Goal: Information Seeking & Learning: Learn about a topic

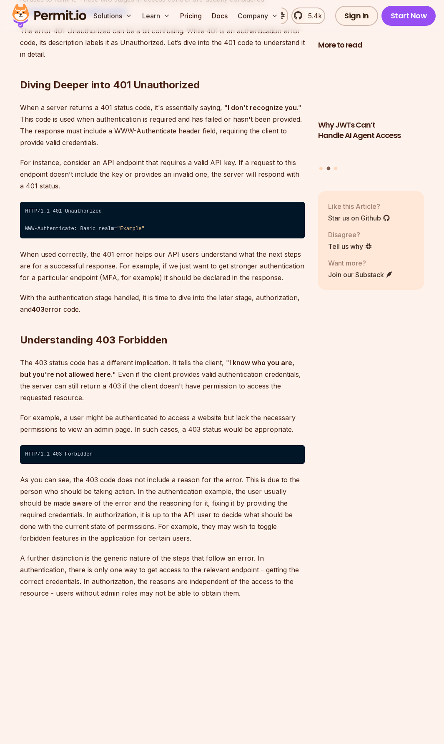
scroll to position [1251, 0]
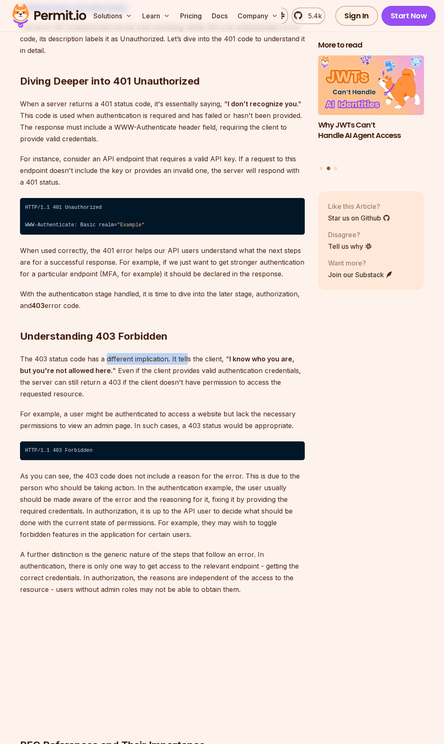
drag, startPoint x: 110, startPoint y: 358, endPoint x: 211, endPoint y: 361, distance: 101.0
click at [206, 361] on p "The 403 status code has a different implication. It tells the client, " I know …" at bounding box center [162, 376] width 285 height 47
click at [212, 361] on p "The 403 status code has a different implication. It tells the client, " I know …" at bounding box center [162, 376] width 285 height 47
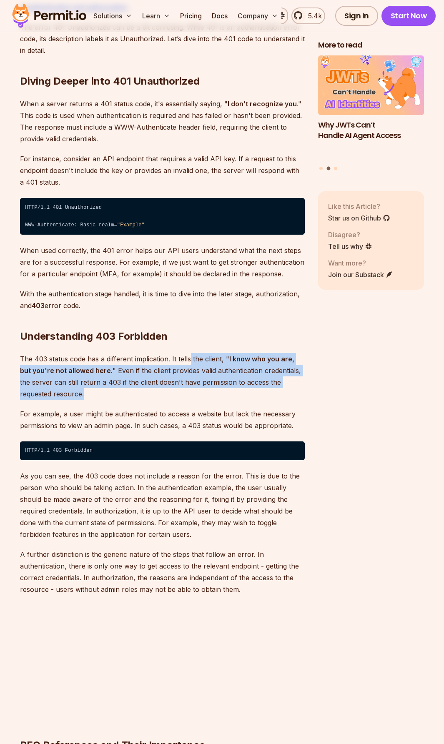
drag, startPoint x: 192, startPoint y: 354, endPoint x: 223, endPoint y: 394, distance: 51.4
click at [223, 394] on p "The 403 status code has a different implication. It tells the client, " I know …" at bounding box center [162, 376] width 285 height 47
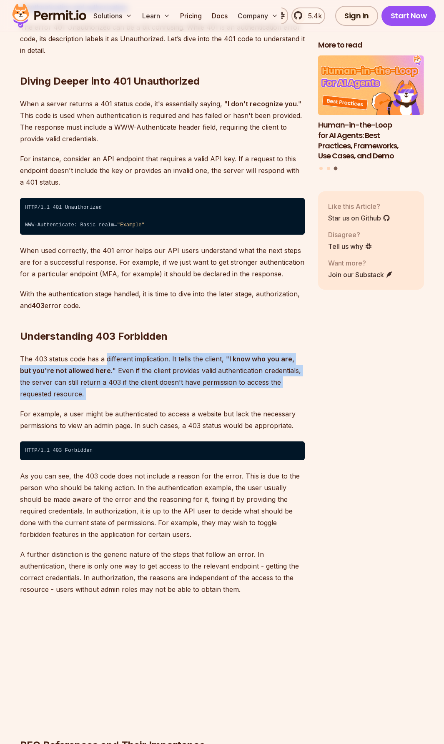
drag, startPoint x: 223, startPoint y: 394, endPoint x: 115, endPoint y: 351, distance: 117.1
click at [245, 398] on p "The 403 status code has a different implication. It tells the client, " I know …" at bounding box center [162, 376] width 285 height 47
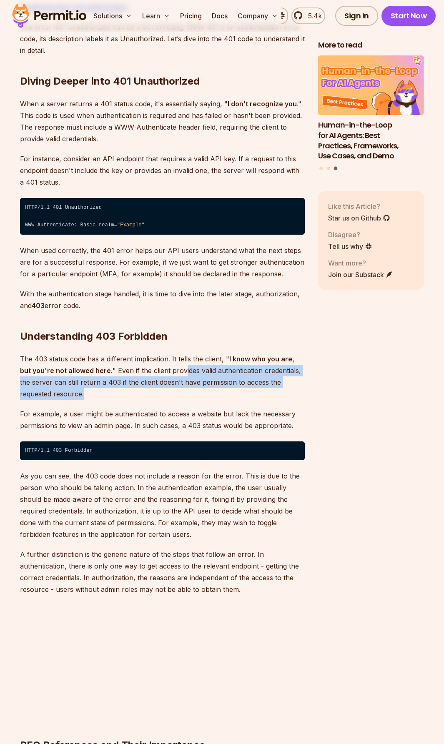
drag, startPoint x: 245, startPoint y: 390, endPoint x: 249, endPoint y: 392, distance: 5.0
click at [249, 392] on p "The 403 status code has a different implication. It tells the client, " I know …" at bounding box center [162, 376] width 285 height 47
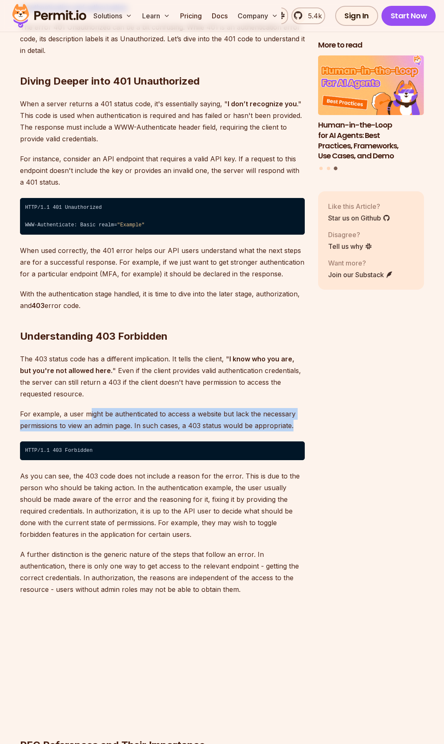
drag, startPoint x: 104, startPoint y: 411, endPoint x: 306, endPoint y: 424, distance: 203.0
click at [304, 424] on p "For example, a user might be authenticated to access a website but lack the nec…" at bounding box center [162, 419] width 285 height 23
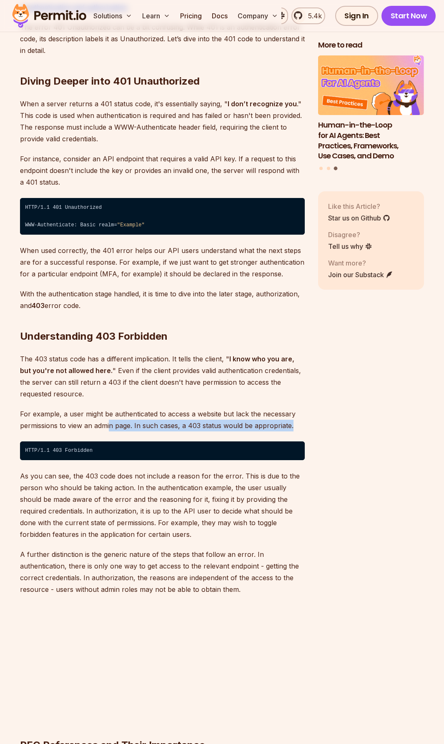
drag, startPoint x: 271, startPoint y: 423, endPoint x: 105, endPoint y: 422, distance: 166.8
click at [106, 422] on p "For example, a user might be authenticated to access a website but lack the nec…" at bounding box center [162, 419] width 285 height 23
click at [66, 414] on p "For example, a user might be authenticated to access a website but lack the nec…" at bounding box center [162, 419] width 285 height 23
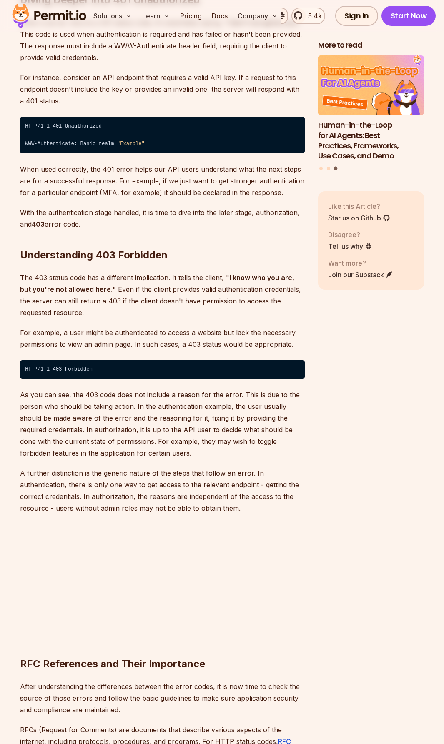
scroll to position [1334, 0]
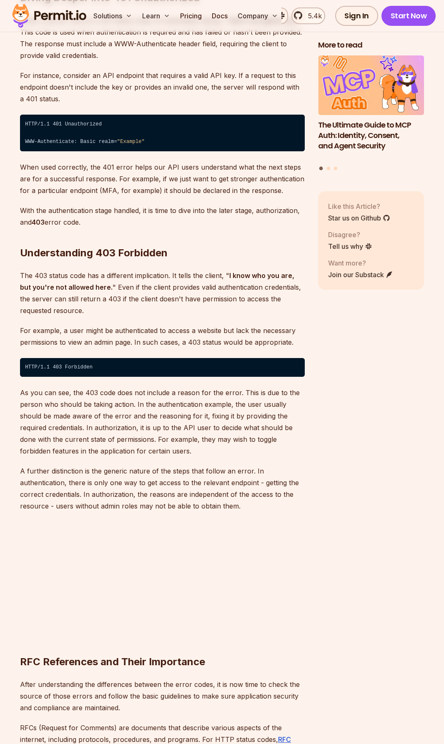
click at [233, 391] on p "As you can see, the 403 code does not include a reason for the error. This is d…" at bounding box center [162, 422] width 285 height 70
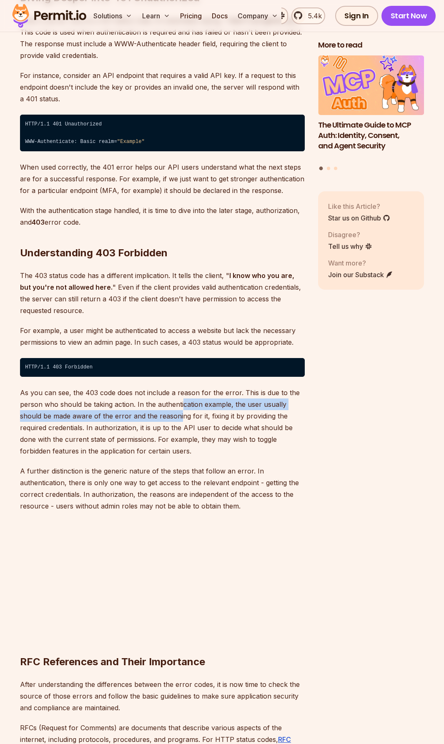
drag, startPoint x: 233, startPoint y: 391, endPoint x: 181, endPoint y: 411, distance: 55.6
click at [181, 411] on p "As you can see, the 403 code does not include a reason for the error. This is d…" at bounding box center [162, 422] width 285 height 70
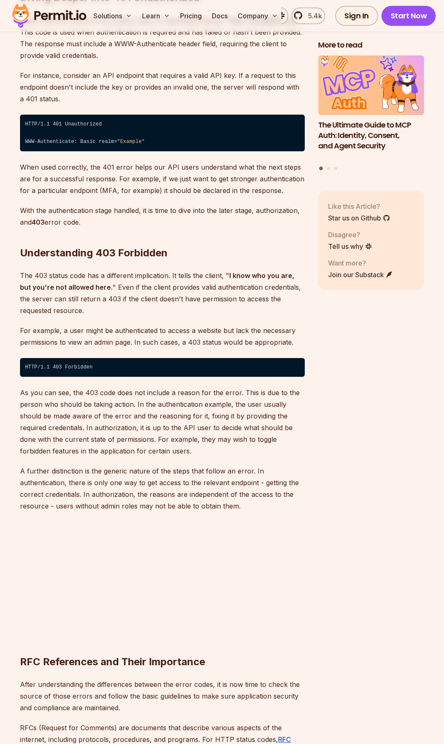
click at [179, 431] on p "As you can see, the 403 code does not include a reason for the error. This is d…" at bounding box center [162, 422] width 285 height 70
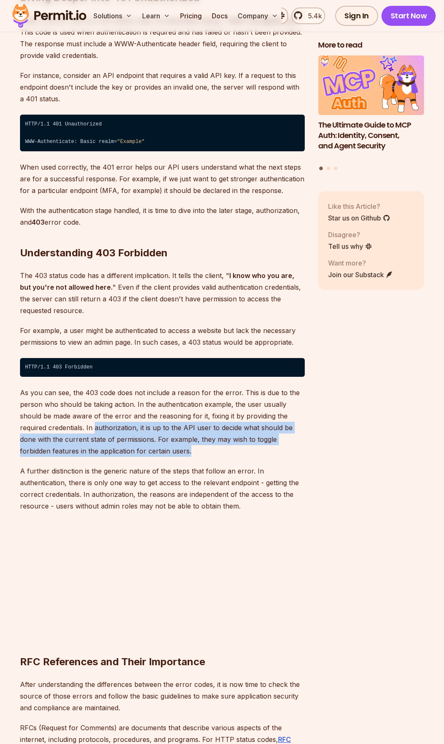
drag, startPoint x: 143, startPoint y: 434, endPoint x: 239, endPoint y: 447, distance: 97.1
click at [239, 447] on p "As you can see, the 403 code does not include a reason for the error. This is d…" at bounding box center [162, 422] width 285 height 70
drag, startPoint x: 239, startPoint y: 447, endPoint x: 148, endPoint y: 427, distance: 93.3
click at [150, 428] on p "As you can see, the 403 code does not include a reason for the error. This is d…" at bounding box center [162, 422] width 285 height 70
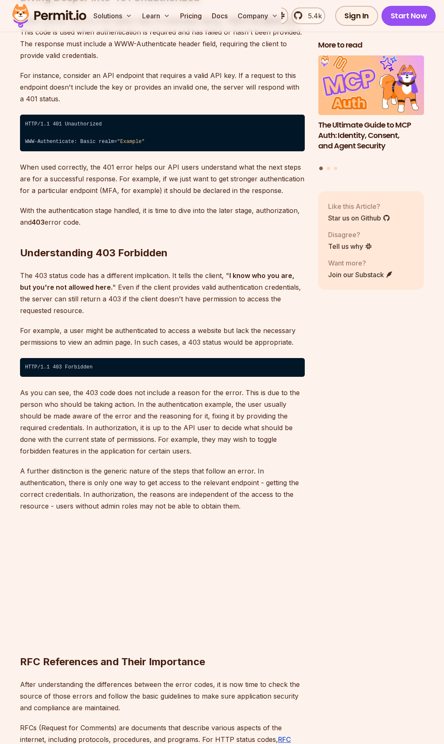
click at [148, 427] on p "As you can see, the 403 code does not include a reason for the error. This is d…" at bounding box center [162, 422] width 285 height 70
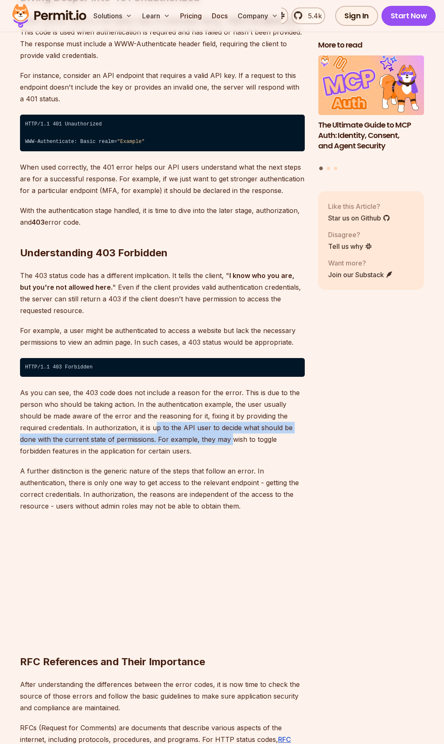
drag, startPoint x: 190, startPoint y: 437, endPoint x: 236, endPoint y: 444, distance: 46.8
click at [236, 444] on p "As you can see, the 403 code does not include a reason for the error. This is d…" at bounding box center [162, 422] width 285 height 70
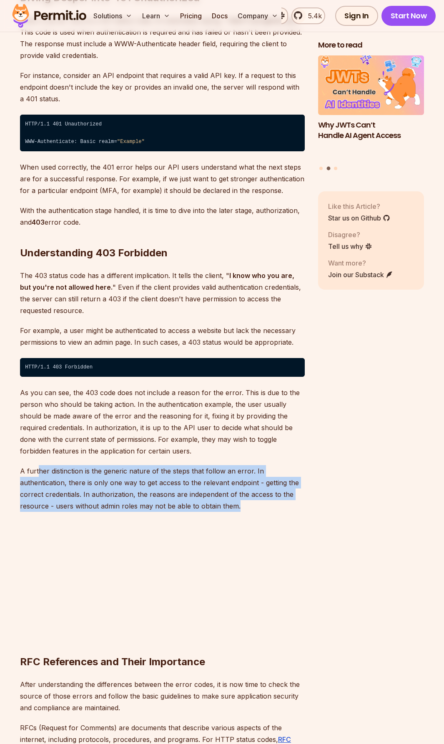
drag, startPoint x: 38, startPoint y: 464, endPoint x: 242, endPoint y: 507, distance: 208.4
click at [242, 507] on p "A further distinction is the generic nature of the steps that follow an error. …" at bounding box center [162, 488] width 285 height 47
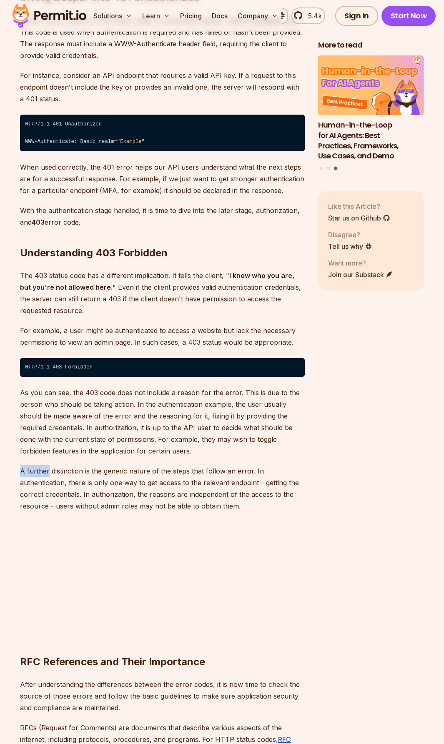
drag, startPoint x: 242, startPoint y: 507, endPoint x: 48, endPoint y: 472, distance: 197.0
click at [48, 472] on p "A further distinction is the generic nature of the steps that follow an error. …" at bounding box center [162, 488] width 285 height 47
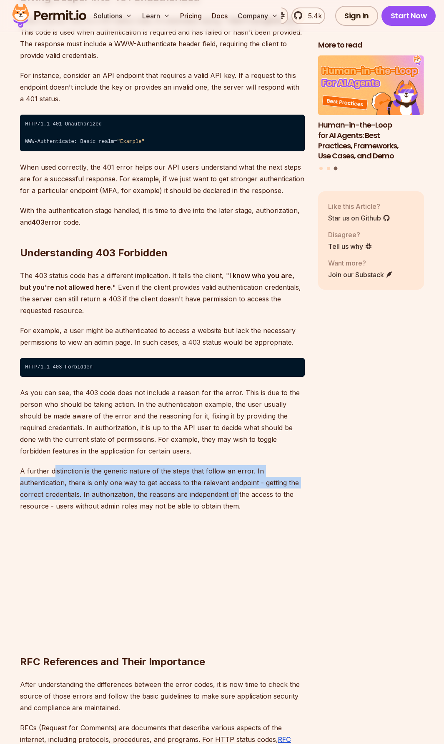
drag, startPoint x: 97, startPoint y: 477, endPoint x: 237, endPoint y: 495, distance: 141.2
click at [236, 494] on p "A further distinction is the generic nature of the steps that follow an error. …" at bounding box center [162, 488] width 285 height 47
click at [237, 494] on p "A further distinction is the generic nature of the steps that follow an error. …" at bounding box center [162, 488] width 285 height 47
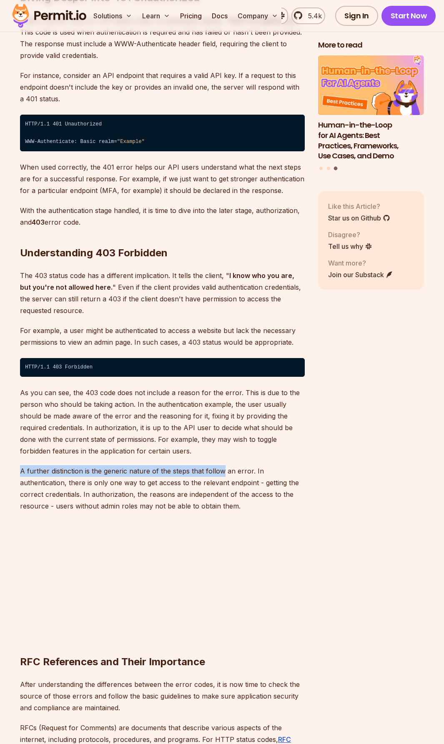
drag, startPoint x: 229, startPoint y: 486, endPoint x: 253, endPoint y: 515, distance: 37.9
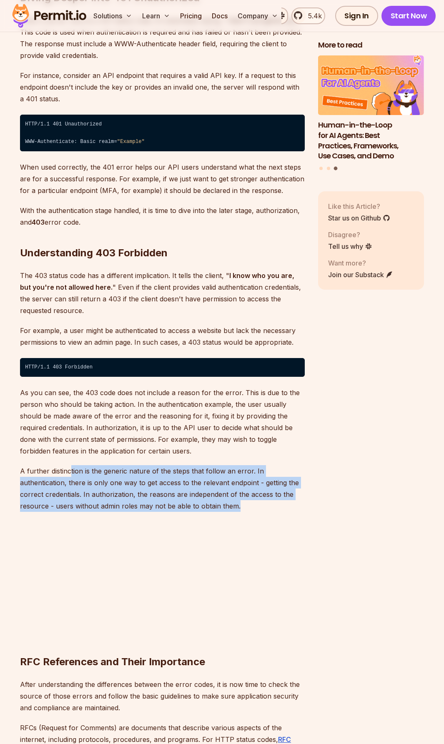
drag, startPoint x: 255, startPoint y: 510, endPoint x: 64, endPoint y: 470, distance: 195.1
click at [64, 471] on p "A further distinction is the generic nature of the steps that follow an error. …" at bounding box center [162, 488] width 285 height 47
click at [64, 470] on p "A further distinction is the generic nature of the steps that follow an error. …" at bounding box center [162, 488] width 285 height 47
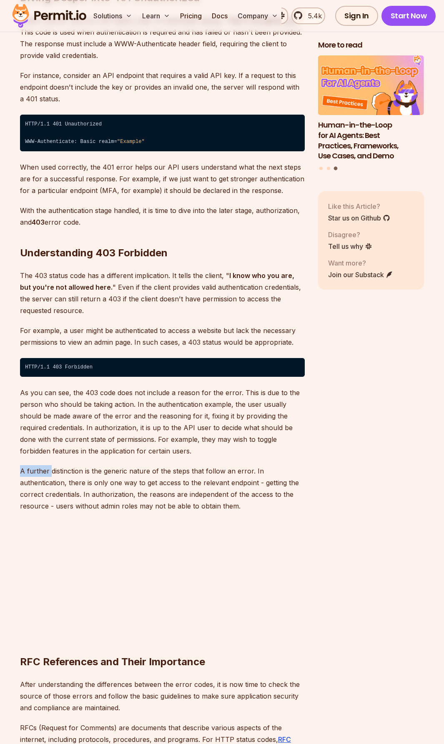
drag, startPoint x: 64, startPoint y: 470, endPoint x: 248, endPoint y: 506, distance: 188.1
click at [248, 506] on p "A further distinction is the generic nature of the steps that follow an error. …" at bounding box center [162, 488] width 285 height 47
drag, startPoint x: 248, startPoint y: 506, endPoint x: 38, endPoint y: 477, distance: 212.4
click at [38, 478] on p "A further distinction is the generic nature of the steps that follow an error. …" at bounding box center [162, 488] width 285 height 47
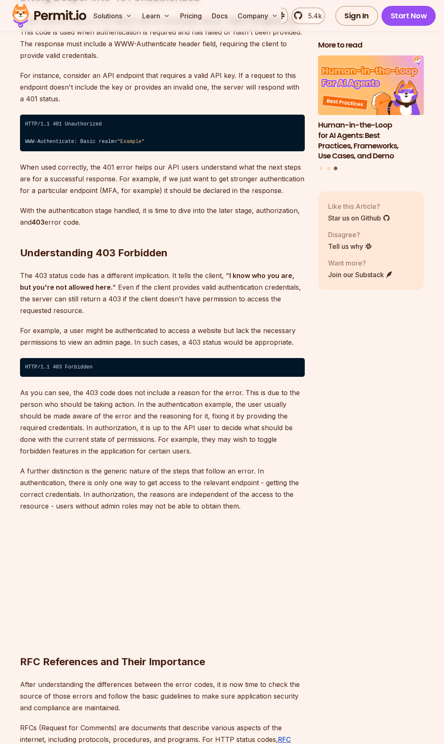
click at [38, 477] on p "A further distinction is the generic nature of the steps that follow an error. …" at bounding box center [162, 488] width 285 height 47
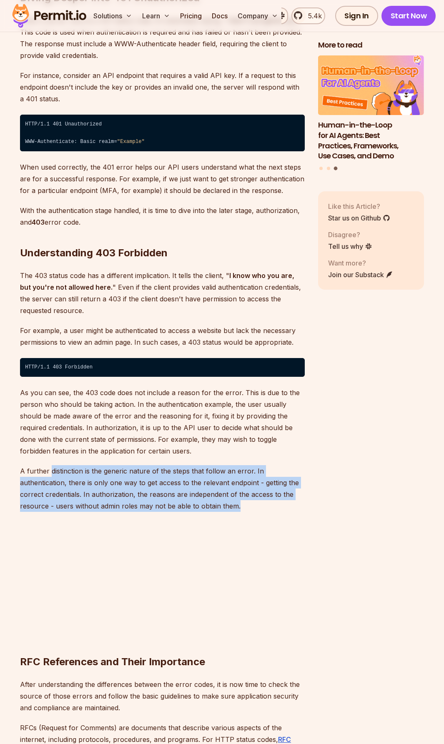
drag, startPoint x: 85, startPoint y: 480, endPoint x: 247, endPoint y: 502, distance: 163.3
click at [247, 502] on p "A further distinction is the generic nature of the steps that follow an error. …" at bounding box center [162, 488] width 285 height 47
click at [248, 502] on p "A further distinction is the generic nature of the steps that follow an error. …" at bounding box center [162, 488] width 285 height 47
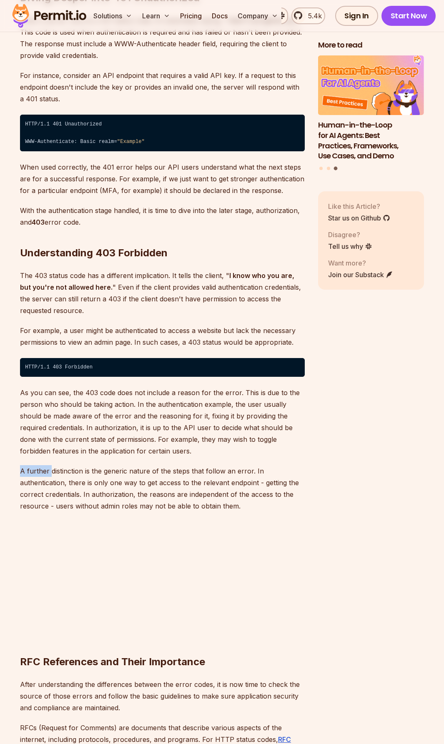
drag, startPoint x: 248, startPoint y: 502, endPoint x: 63, endPoint y: 474, distance: 186.9
click at [67, 475] on p "A further distinction is the generic nature of the steps that follow an error. …" at bounding box center [162, 488] width 285 height 47
click at [63, 474] on p "A further distinction is the generic nature of the steps that follow an error. …" at bounding box center [162, 488] width 285 height 47
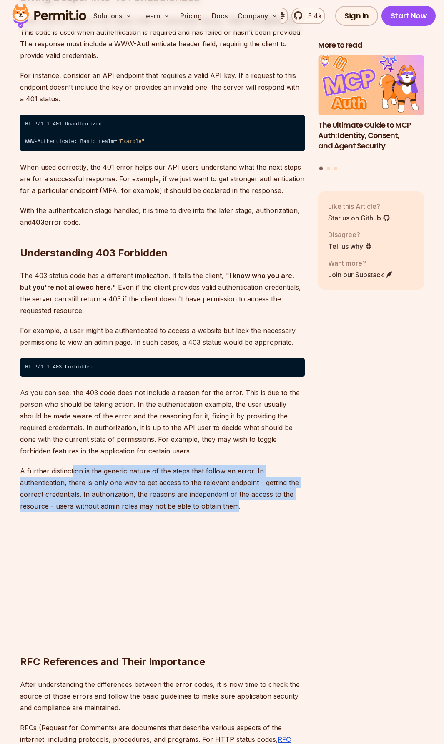
drag, startPoint x: 120, startPoint y: 486, endPoint x: 235, endPoint y: 503, distance: 115.9
click at [235, 503] on p "A further distinction is the generic nature of the steps that follow an error. …" at bounding box center [162, 488] width 285 height 47
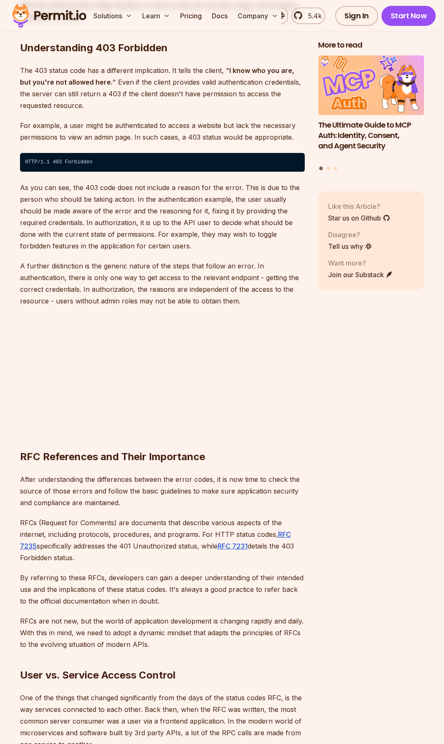
scroll to position [1543, 0]
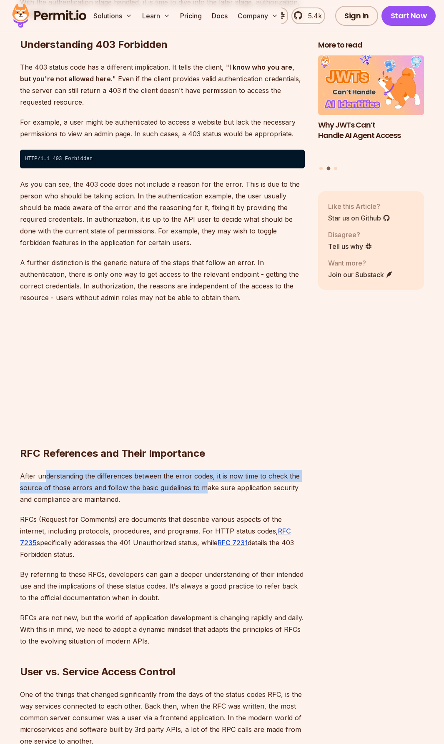
drag, startPoint x: 53, startPoint y: 479, endPoint x: 207, endPoint y: 489, distance: 153.8
click at [204, 489] on p "After understanding the differences between the error codes, it is now time to …" at bounding box center [162, 487] width 285 height 35
click at [207, 489] on p "After understanding the differences between the error codes, it is now time to …" at bounding box center [162, 487] width 285 height 35
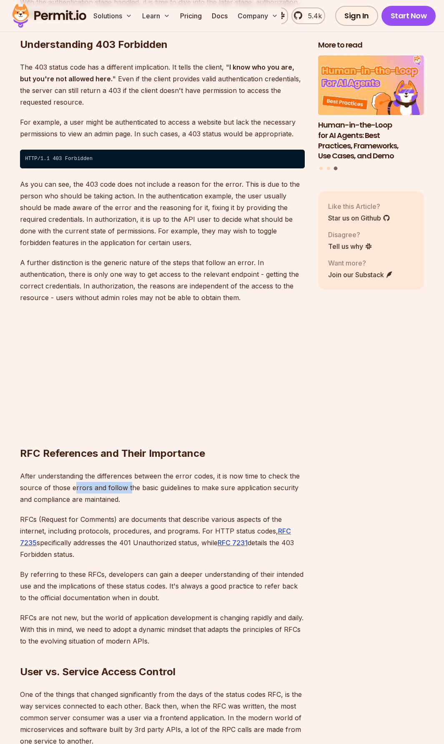
drag, startPoint x: 74, startPoint y: 483, endPoint x: 144, endPoint y: 500, distance: 72.1
click at [134, 494] on p "After understanding the differences between the error codes, it is now time to …" at bounding box center [162, 487] width 285 height 35
click at [145, 501] on p "After understanding the differences between the error codes, it is now time to …" at bounding box center [162, 487] width 285 height 35
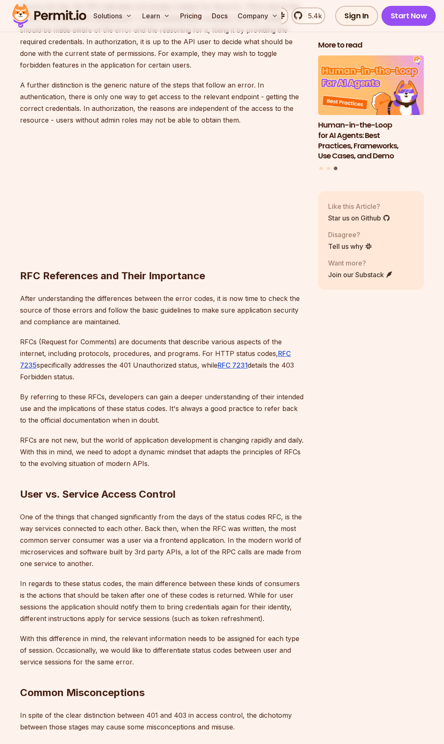
scroll to position [1751, 0]
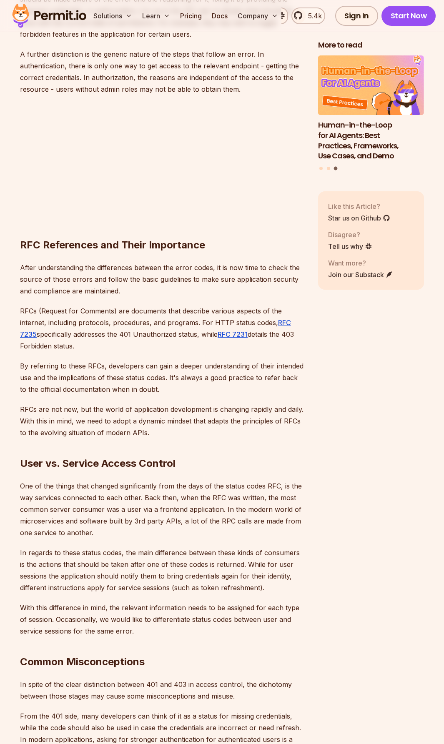
click at [396, 429] on div "More to read Why JWTs Can’t Handle AI Agent Access Human-in-the-Loop for AI Age…" at bounding box center [371, 425] width 106 height 3353
